Goal: Find specific page/section: Find specific page/section

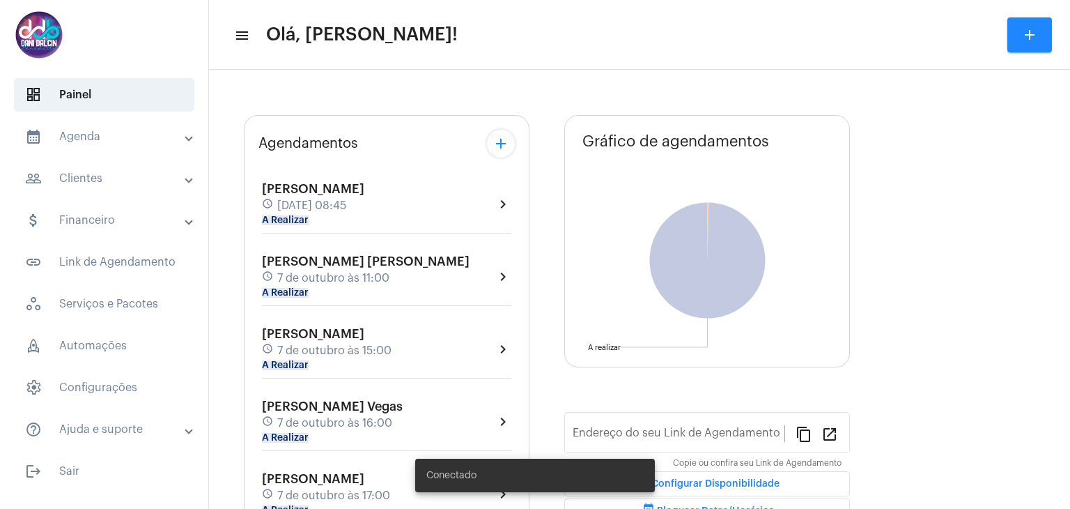
type input "[URL][DOMAIN_NAME]"
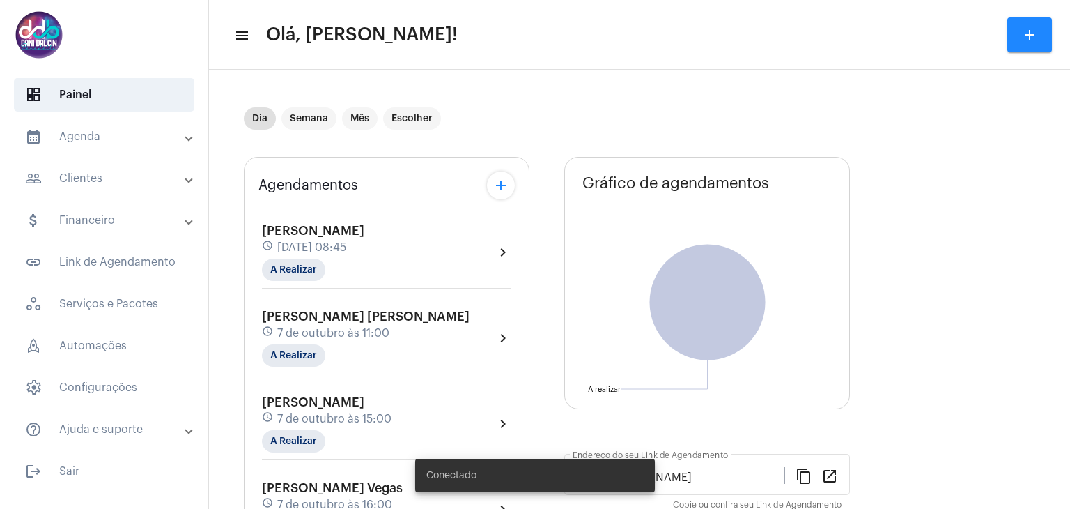
click at [112, 134] on mat-panel-title "calendar_month_outlined Agenda" at bounding box center [105, 136] width 161 height 17
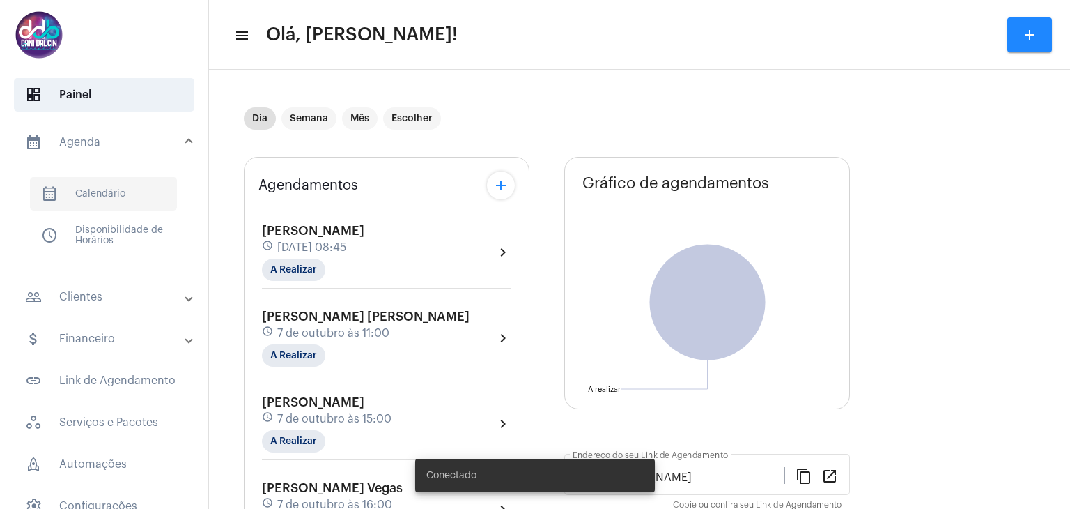
click at [84, 200] on span "calendar_month_outlined Calendário" at bounding box center [103, 193] width 147 height 33
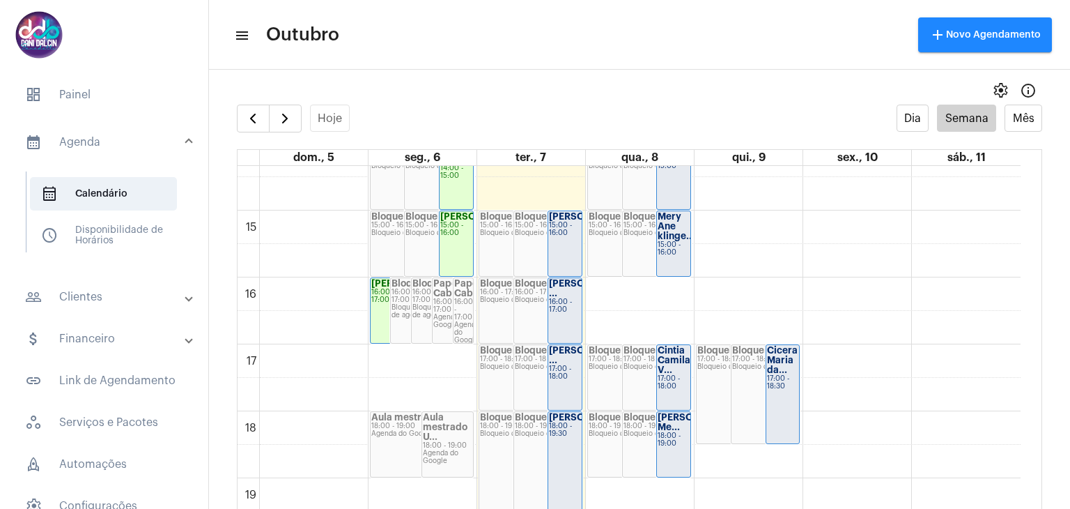
scroll to position [1029, 0]
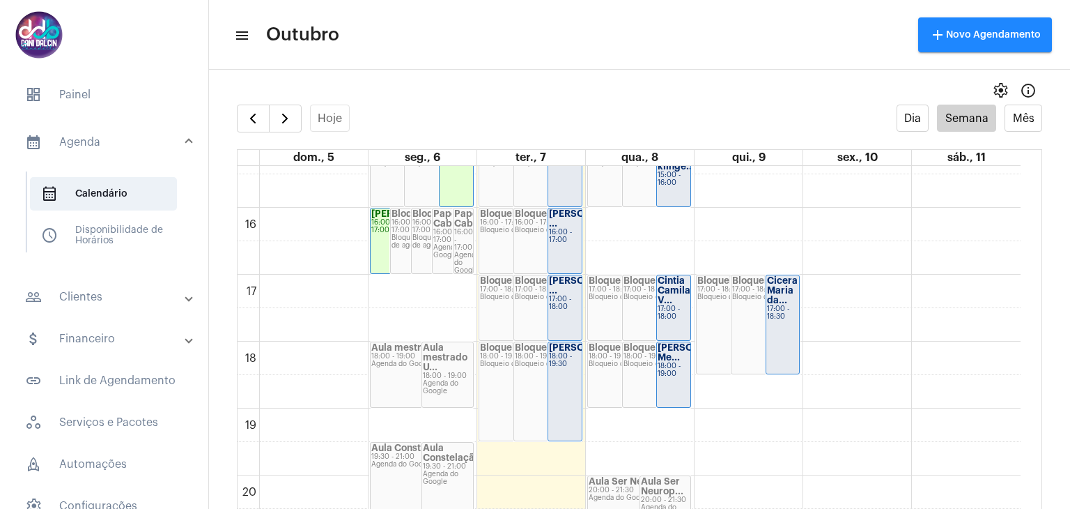
click at [151, 338] on mat-panel-title "attach_money Financeiro" at bounding box center [105, 338] width 161 height 17
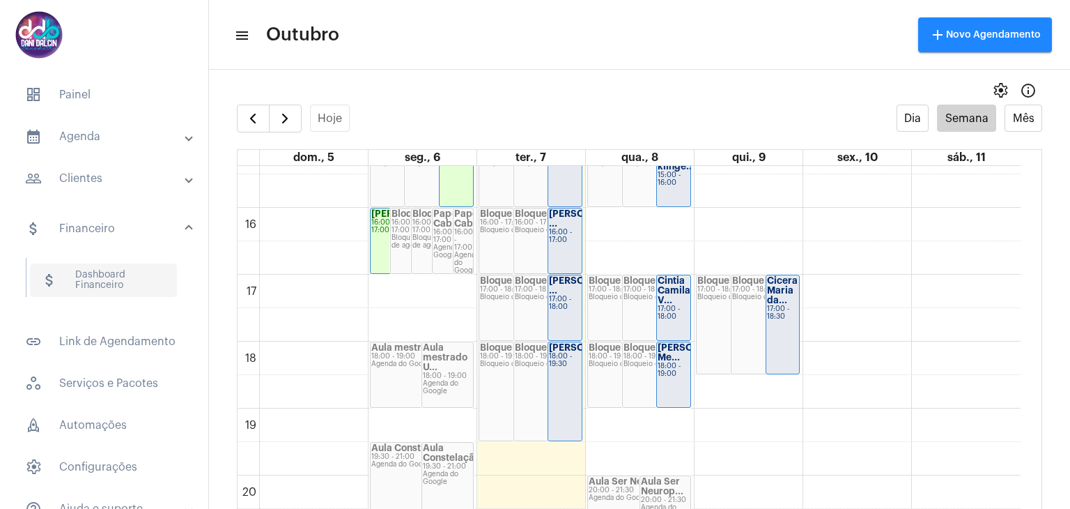
click at [135, 281] on span "attach_money Dashboard Financeiro" at bounding box center [103, 279] width 147 height 33
